Goal: Information Seeking & Learning: Learn about a topic

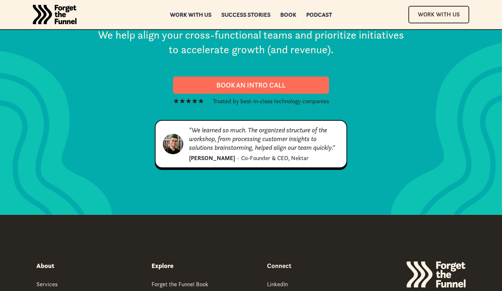
scroll to position [3863, 0]
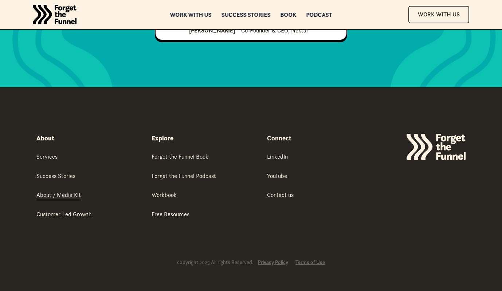
click at [58, 199] on link "About / Media Kit" at bounding box center [58, 195] width 44 height 9
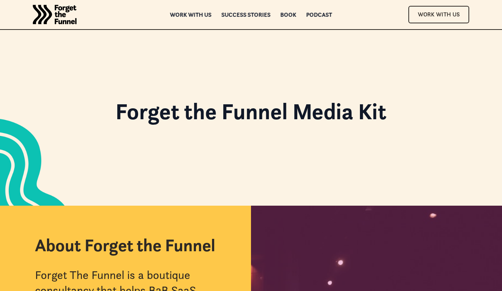
click at [191, 17] on div "Work with us" at bounding box center [191, 19] width 42 height 5
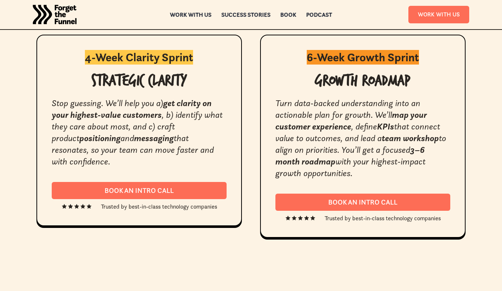
scroll to position [1374, 0]
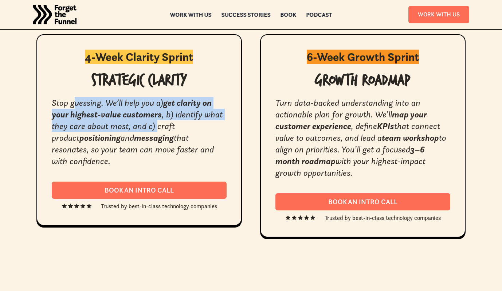
drag, startPoint x: 87, startPoint y: 99, endPoint x: 158, endPoint y: 127, distance: 75.4
click at [158, 127] on div "Stop guessing. We’ll help you a) get clarity on your highest-value customers , …" at bounding box center [139, 132] width 175 height 70
click at [158, 127] on em ", b) identify what they care about most, and c) craft product" at bounding box center [137, 126] width 171 height 34
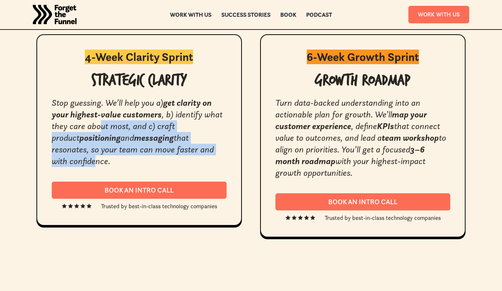
drag, startPoint x: 100, startPoint y: 122, endPoint x: 203, endPoint y: 144, distance: 105.4
click at [203, 144] on div "Stop guessing. We’ll help you a) get clarity on your highest-value customers , …" at bounding box center [139, 132] width 175 height 70
click at [203, 144] on em "that resonates, so your team can move faster and with confidence." at bounding box center [133, 149] width 162 height 34
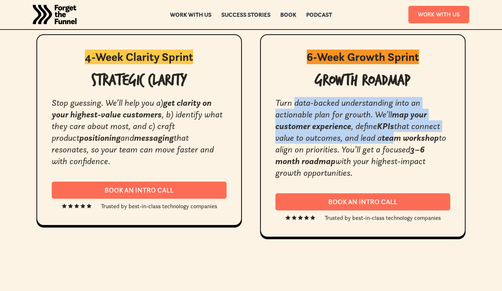
drag, startPoint x: 296, startPoint y: 105, endPoint x: 399, endPoint y: 142, distance: 109.3
click at [399, 142] on div "Turn data-backed understanding into an actionable plan for growth. We’ll map yo…" at bounding box center [362, 138] width 175 height 82
click at [399, 142] on em "team workshop" at bounding box center [410, 137] width 57 height 11
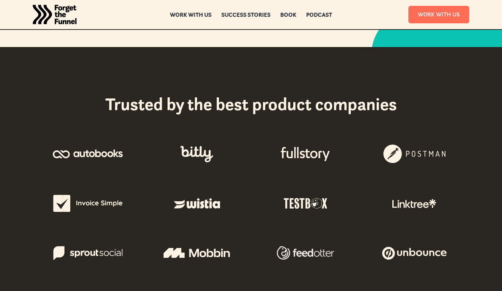
scroll to position [289, 0]
